Goal: Find specific page/section: Find specific page/section

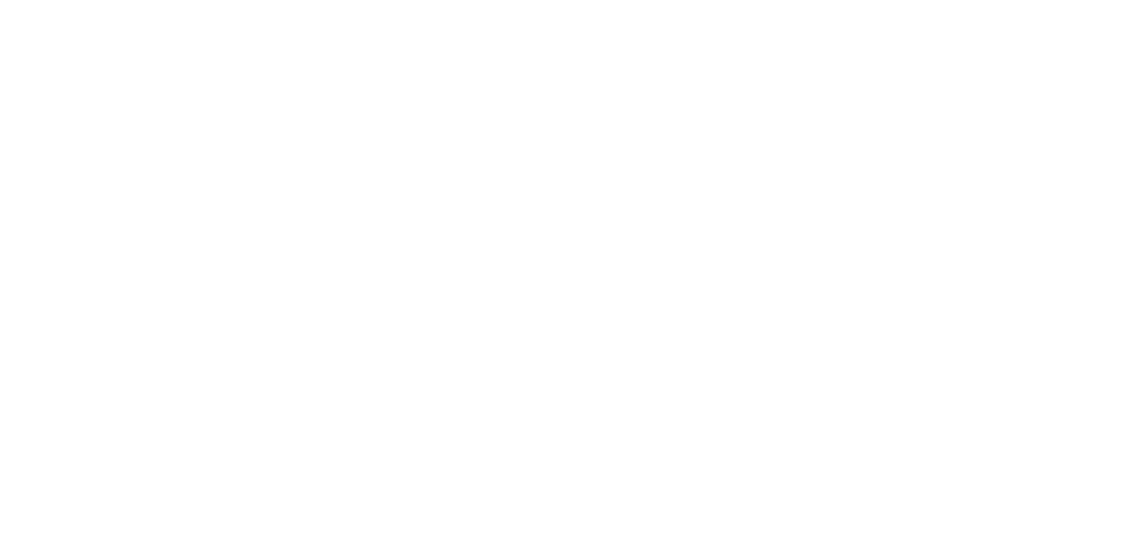
scroll to position [936, 0]
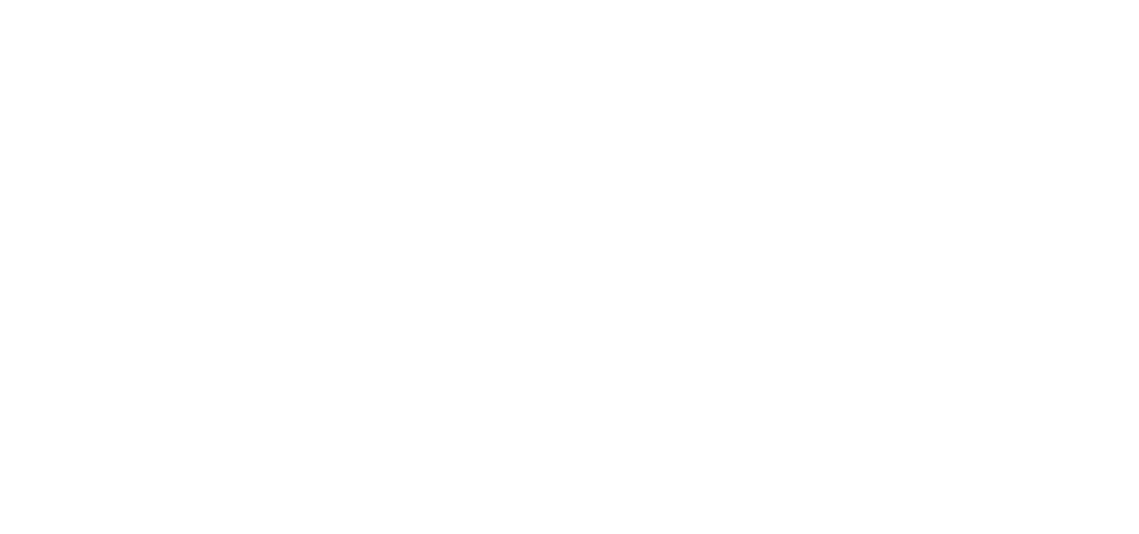
scroll to position [232, 0]
